Goal: Information Seeking & Learning: Learn about a topic

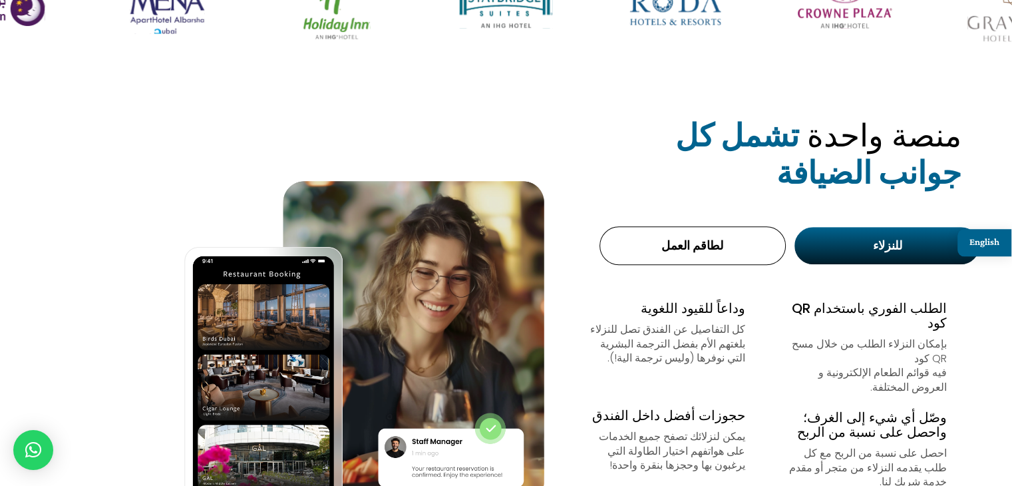
scroll to position [732, 0]
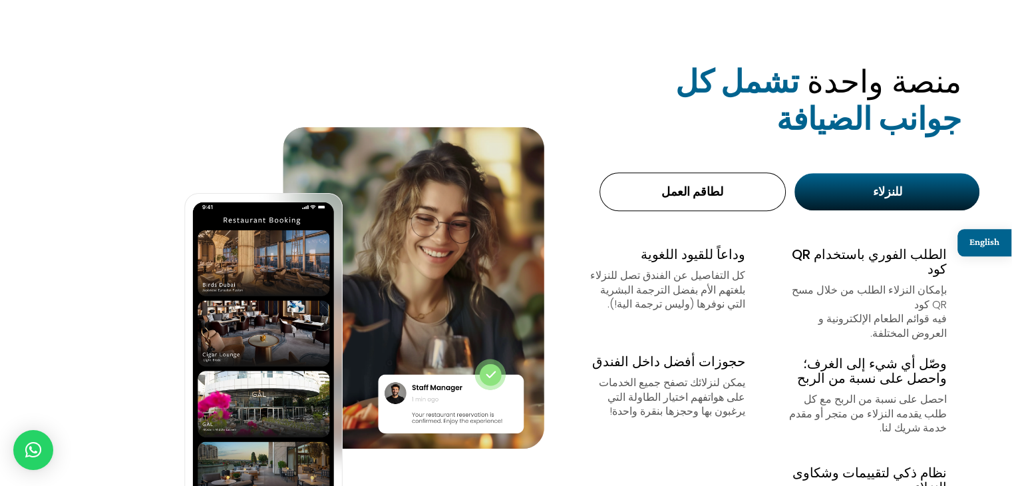
click at [722, 201] on div "لطاقم العمل" at bounding box center [693, 191] width 166 height 21
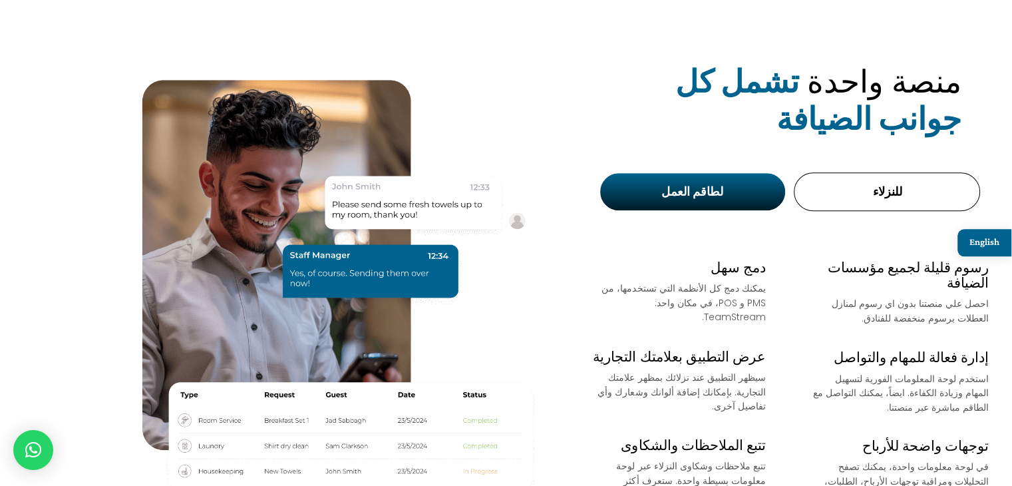
click at [822, 186] on div "للنزلاء" at bounding box center [887, 191] width 160 height 15
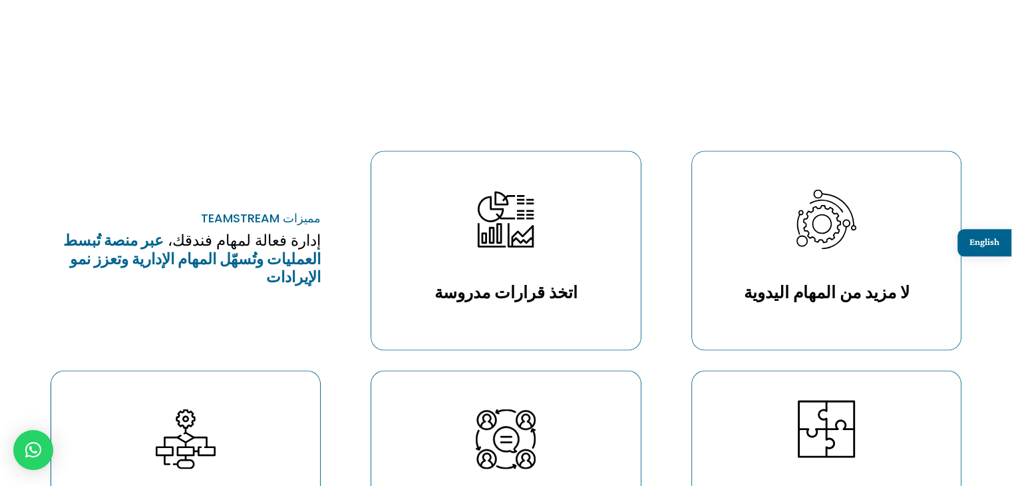
scroll to position [2262, 0]
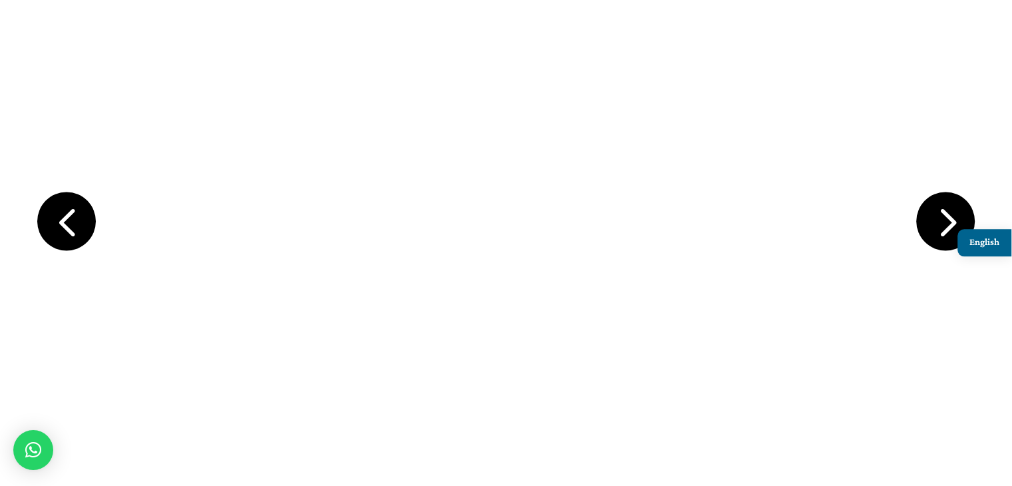
click at [70, 195] on div "Previous slide" at bounding box center [66, 221] width 59 height 59
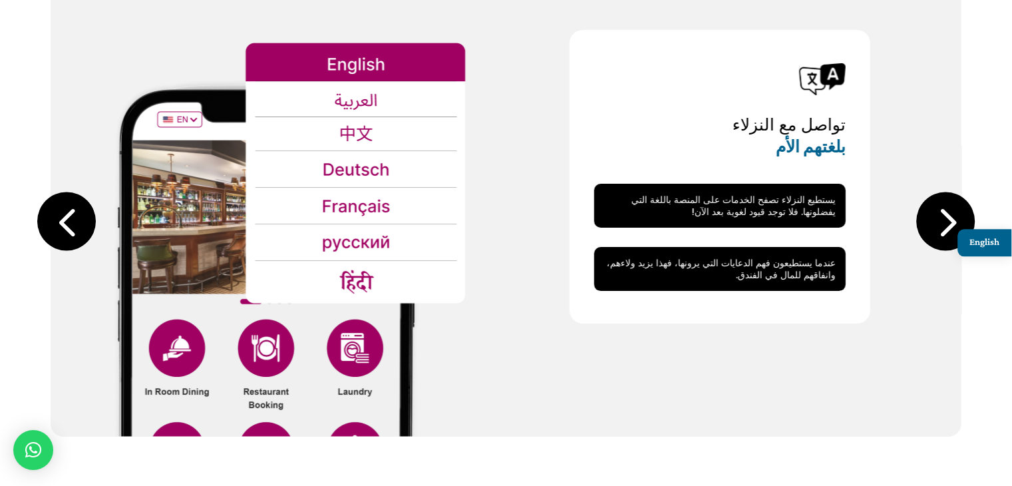
click at [70, 195] on div "Previous slide" at bounding box center [66, 221] width 59 height 59
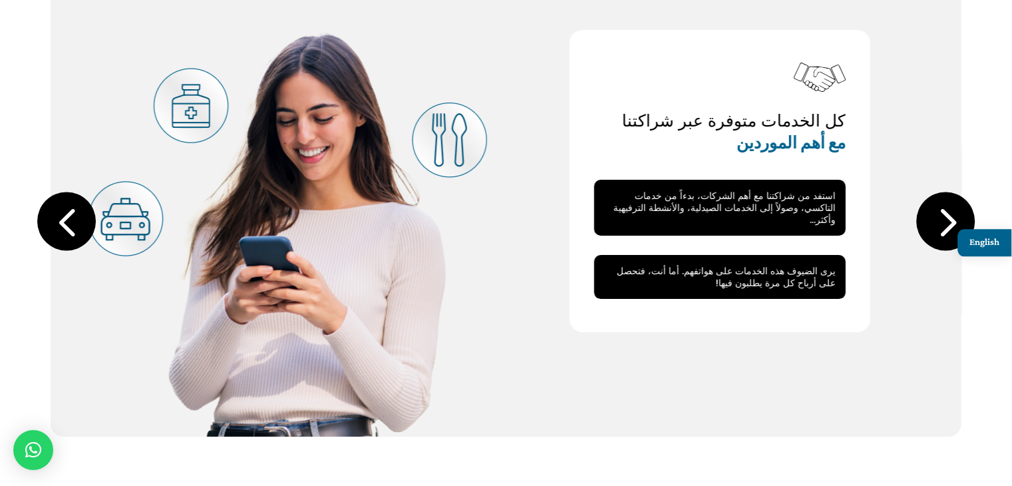
click at [70, 195] on div "Previous slide" at bounding box center [66, 221] width 59 height 59
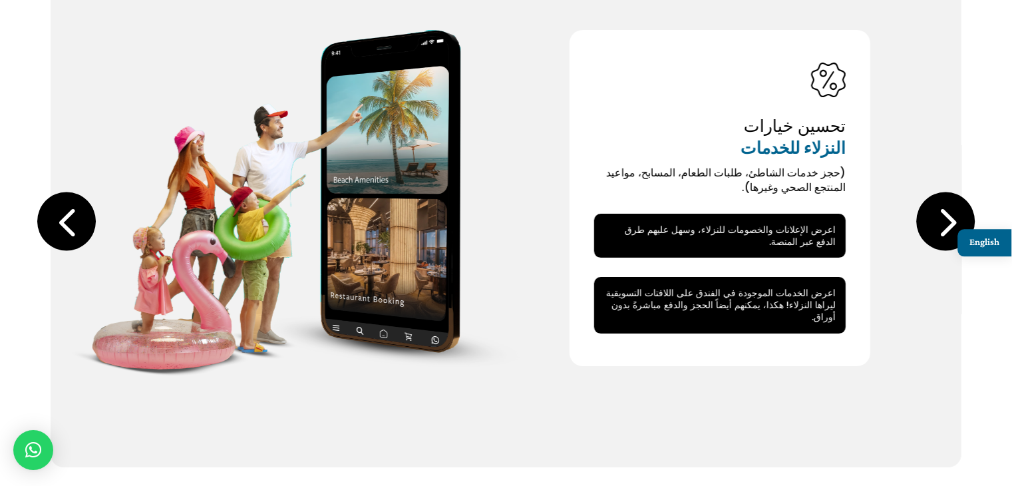
click at [70, 195] on div "Previous slide" at bounding box center [66, 221] width 59 height 59
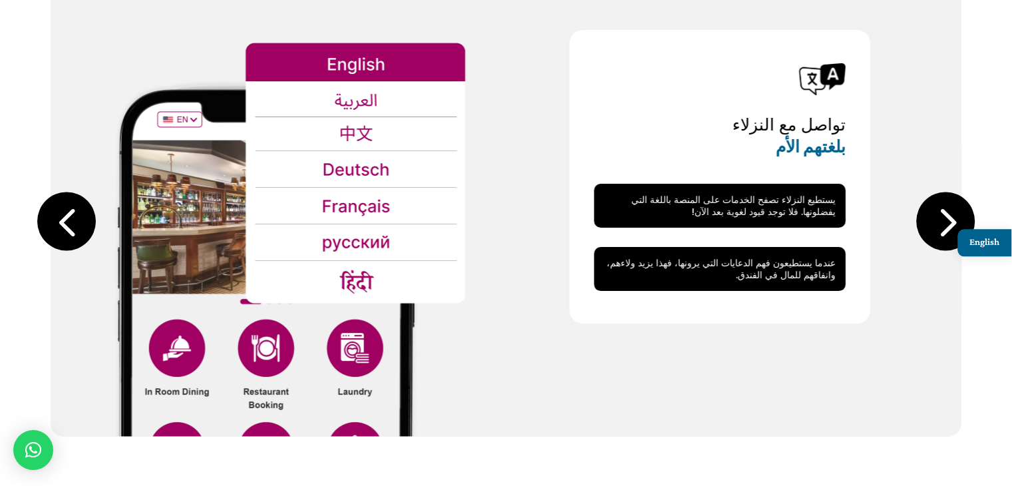
click at [70, 195] on div "Previous slide" at bounding box center [66, 221] width 59 height 59
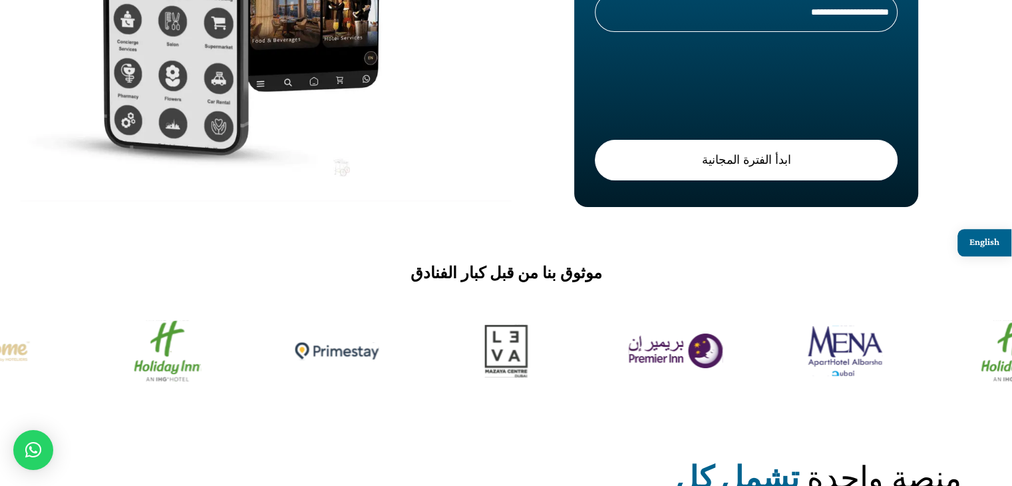
scroll to position [0, 0]
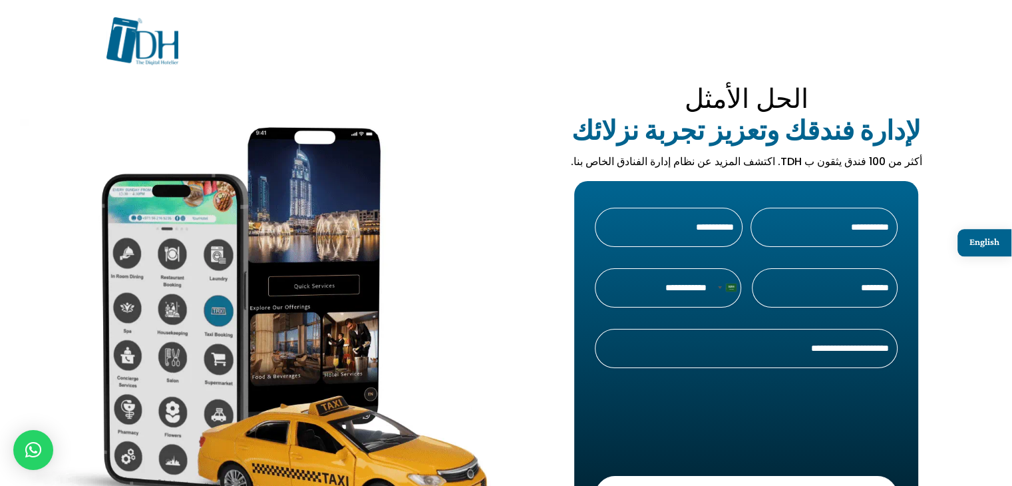
click at [131, 52] on img at bounding box center [142, 41] width 72 height 49
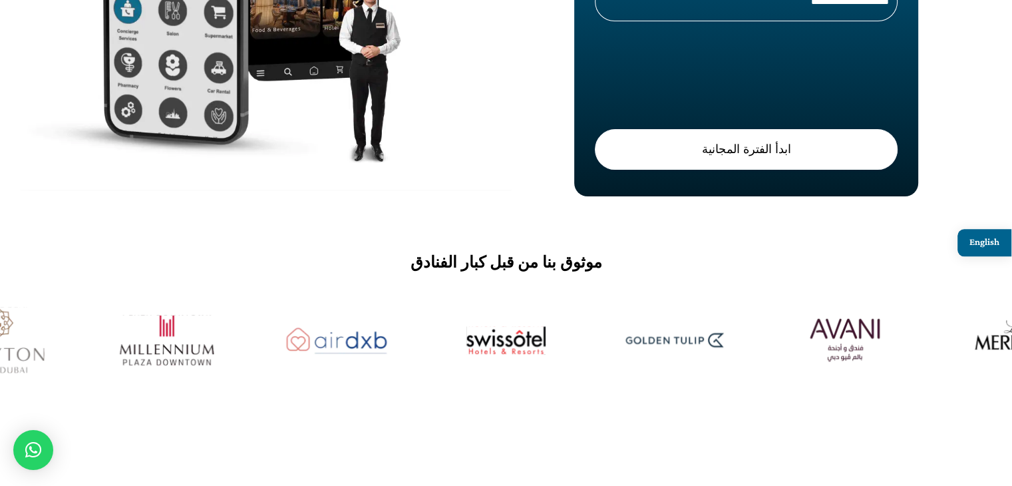
scroll to position [399, 0]
